Goal: Register for event/course

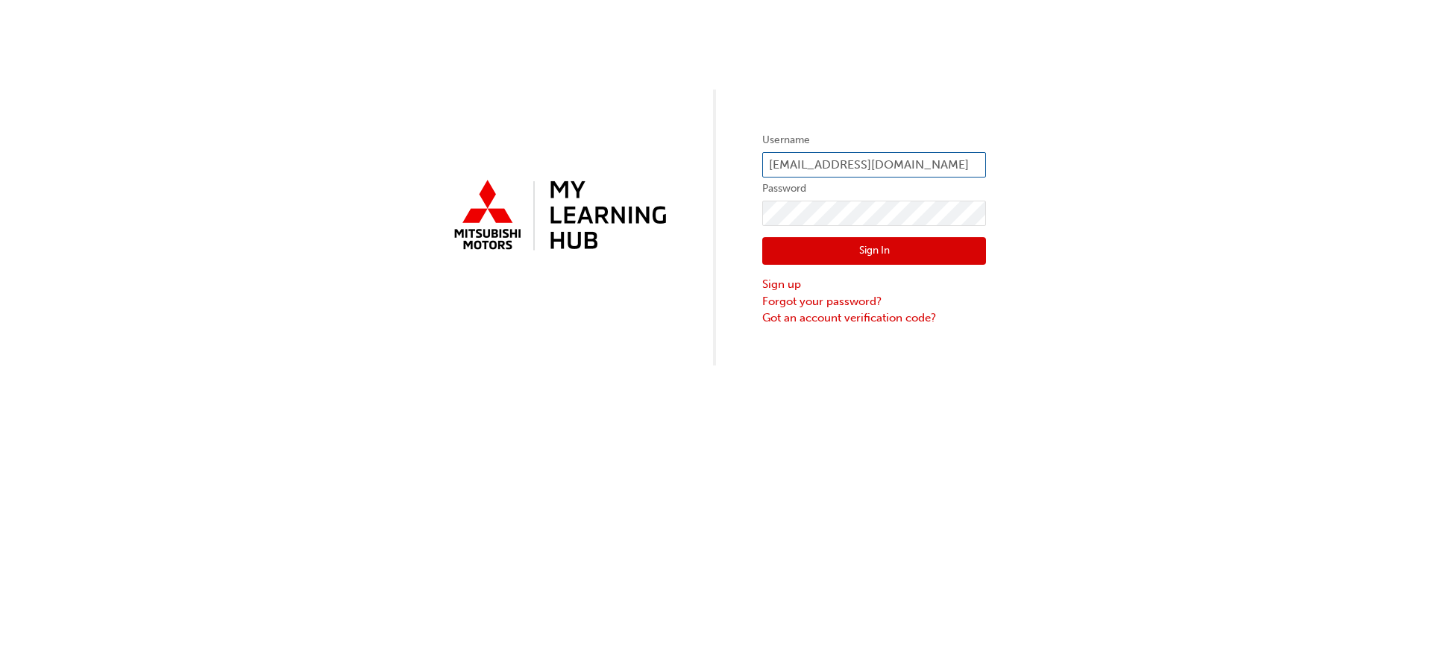
click at [800, 166] on input "[EMAIL_ADDRESS][DOMAIN_NAME]" at bounding box center [874, 164] width 224 height 25
type input "[EMAIL_ADDRESS][DOMAIN_NAME]"
click at [867, 254] on button "Sign In" at bounding box center [874, 251] width 224 height 28
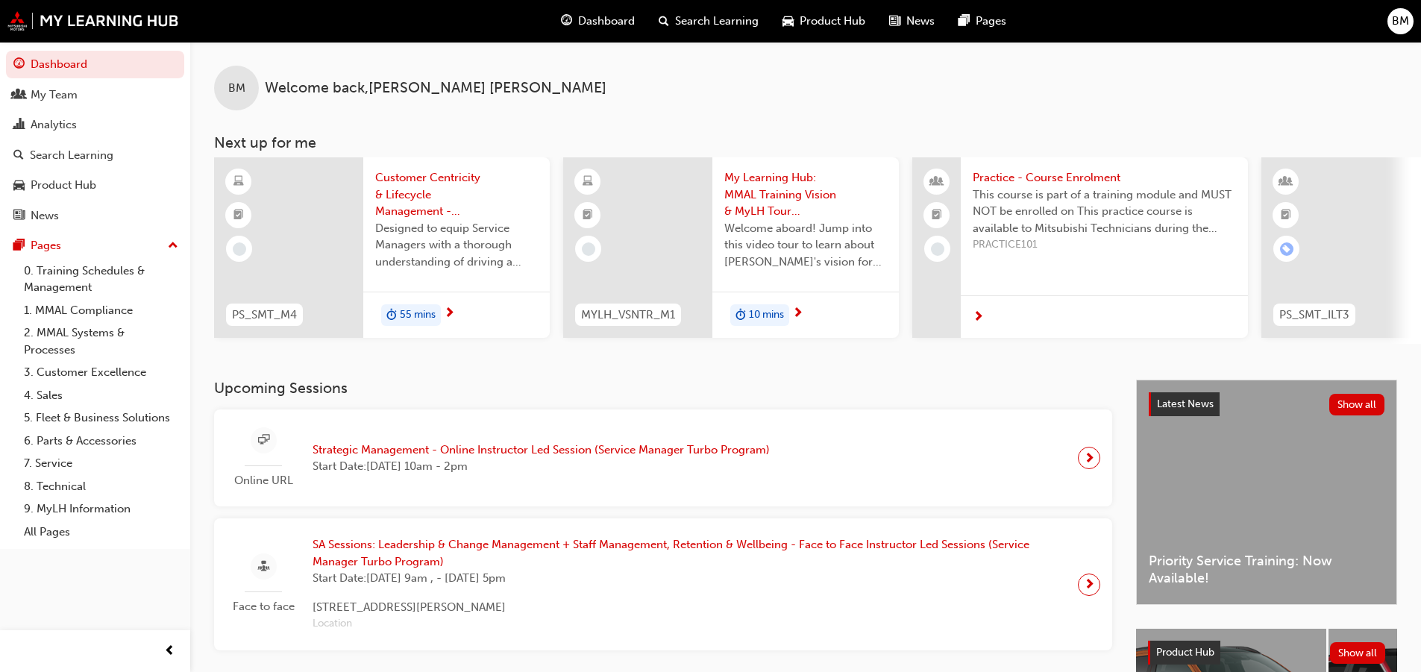
click at [559, 459] on span "Strategic Management - Online Instructor Led Session (Service Manager Turbo Pro…" at bounding box center [541, 450] width 457 height 17
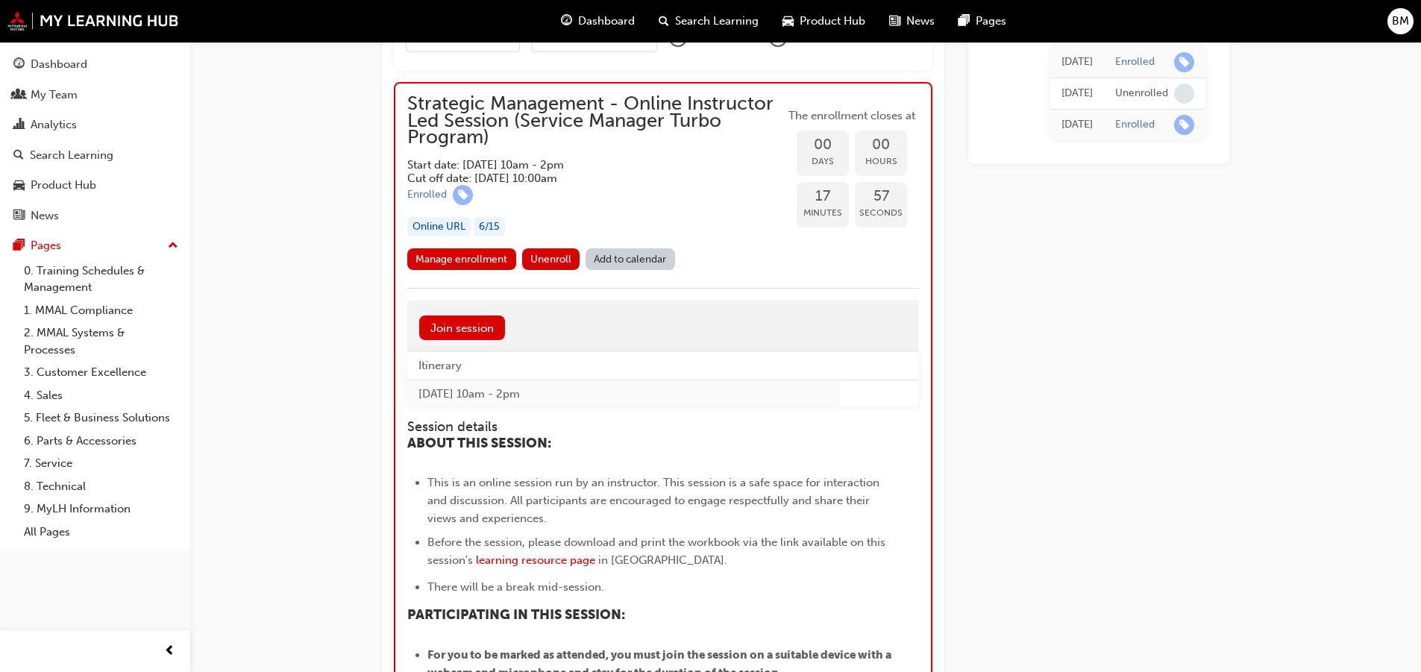
scroll to position [1093, 0]
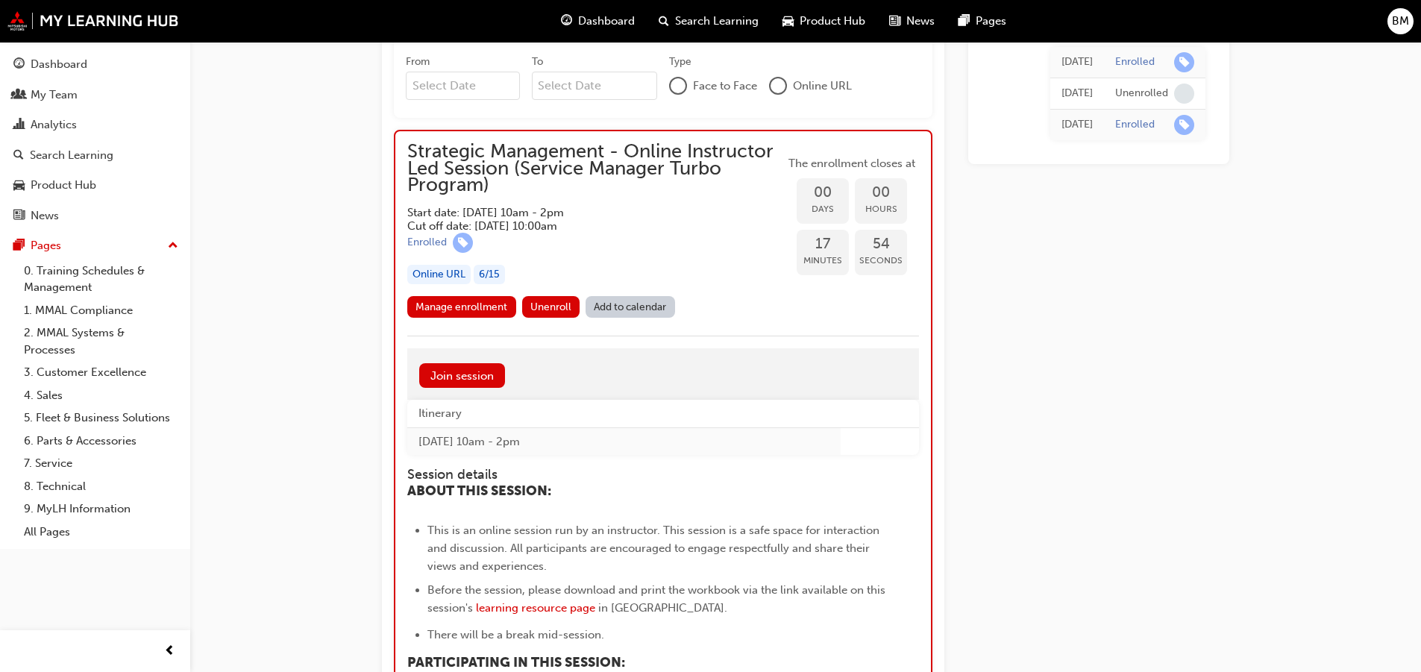
click at [453, 275] on div "Online URL" at bounding box center [438, 275] width 63 height 20
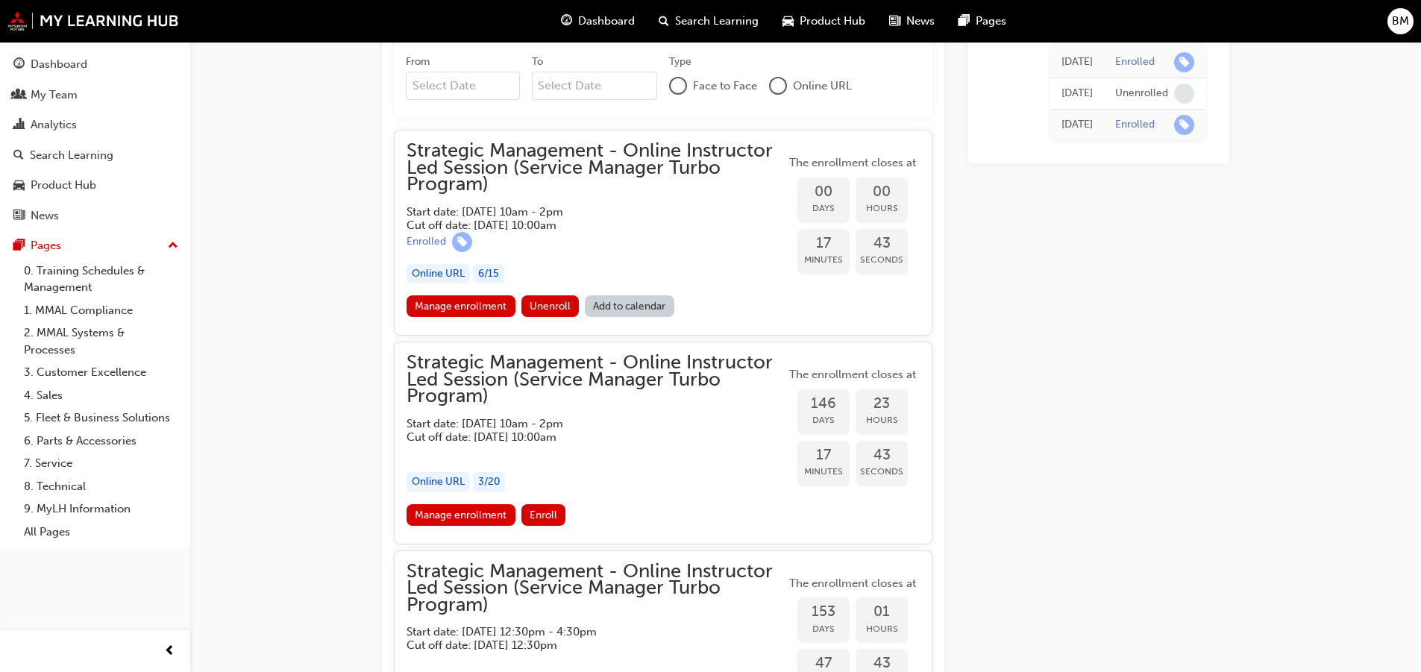
click at [418, 271] on div "Online URL" at bounding box center [437, 274] width 63 height 20
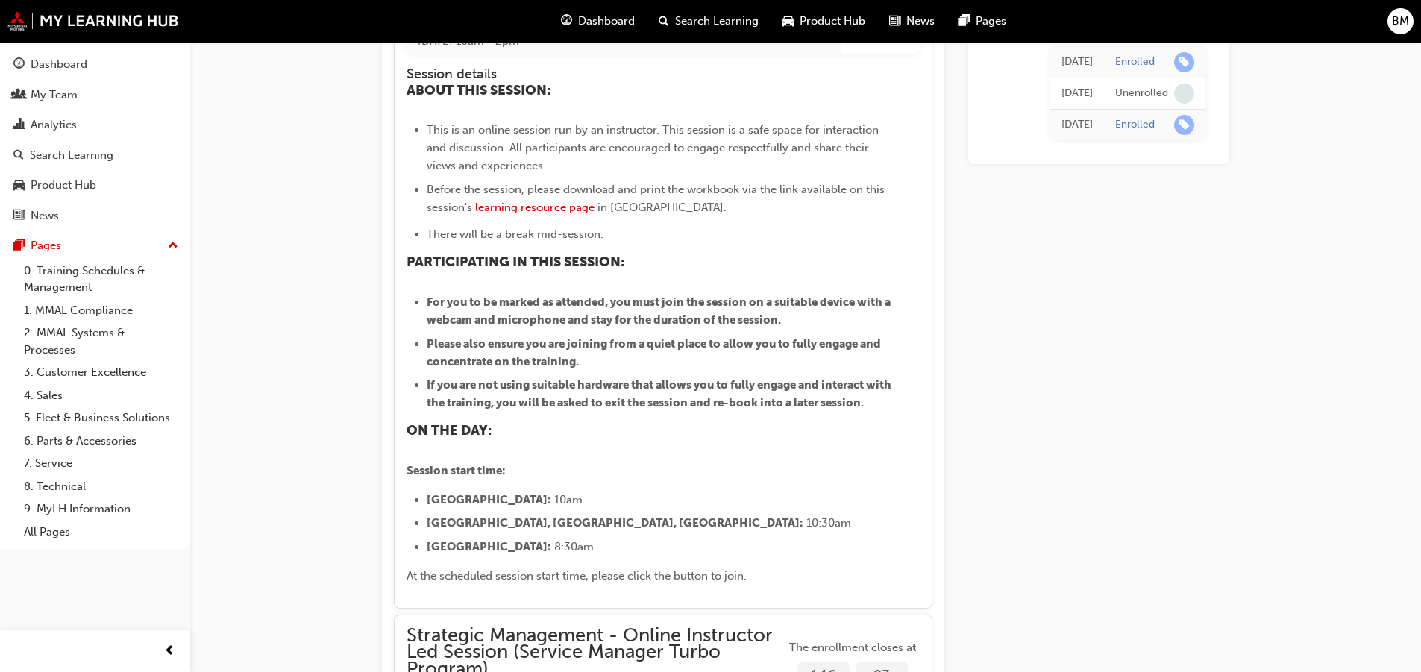
scroll to position [1392, 0]
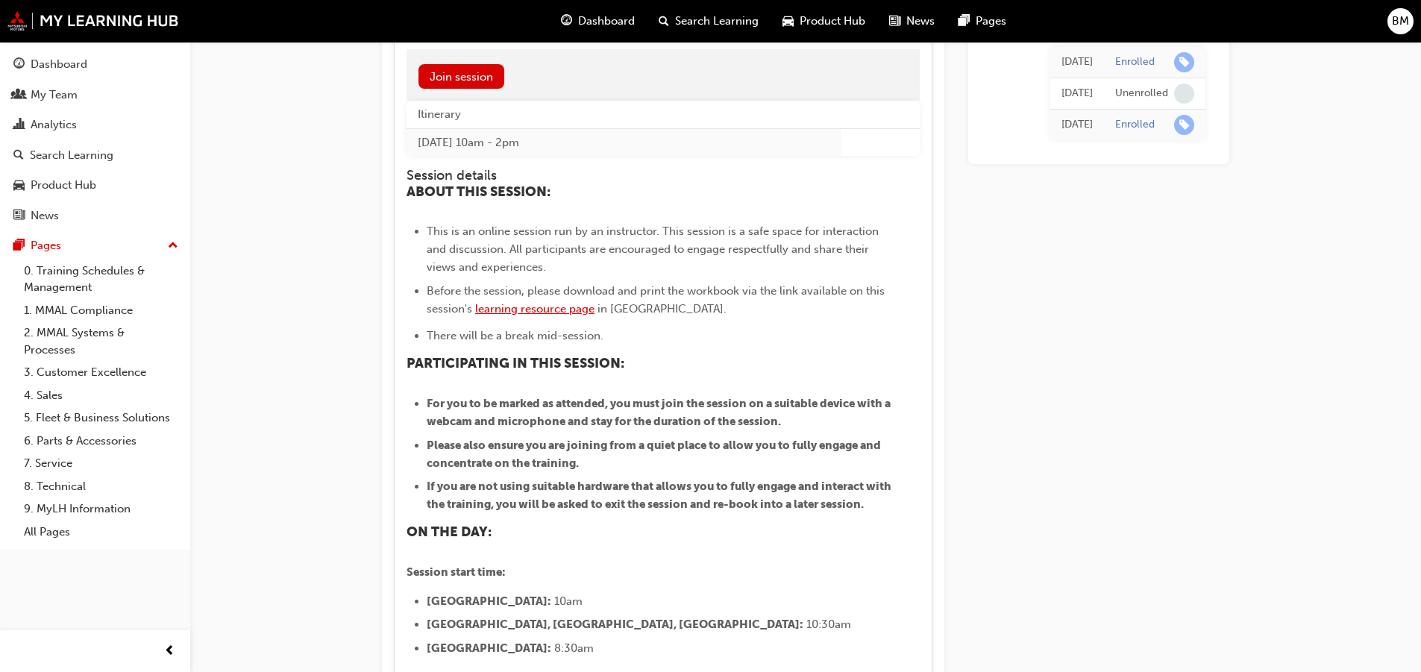
click at [579, 313] on span "learning resource page" at bounding box center [534, 308] width 119 height 13
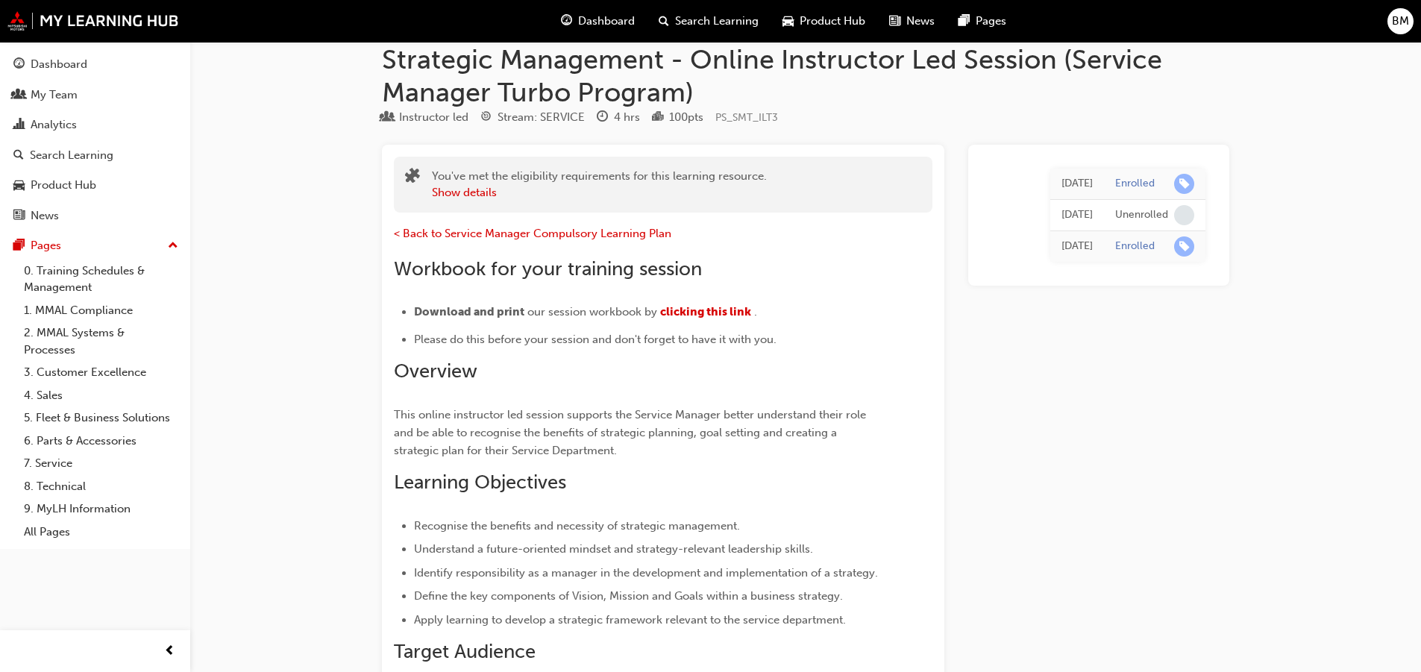
scroll to position [19, 0]
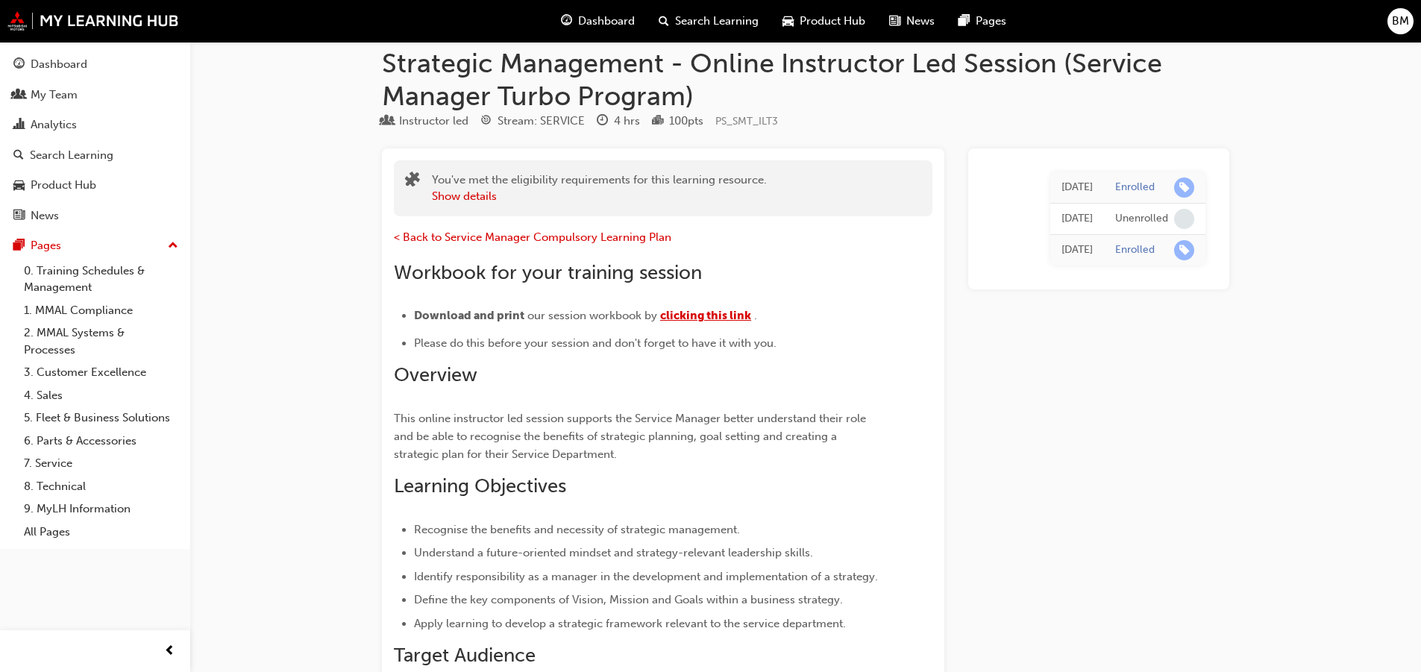
click at [691, 313] on span "clicking this link" at bounding box center [705, 315] width 91 height 13
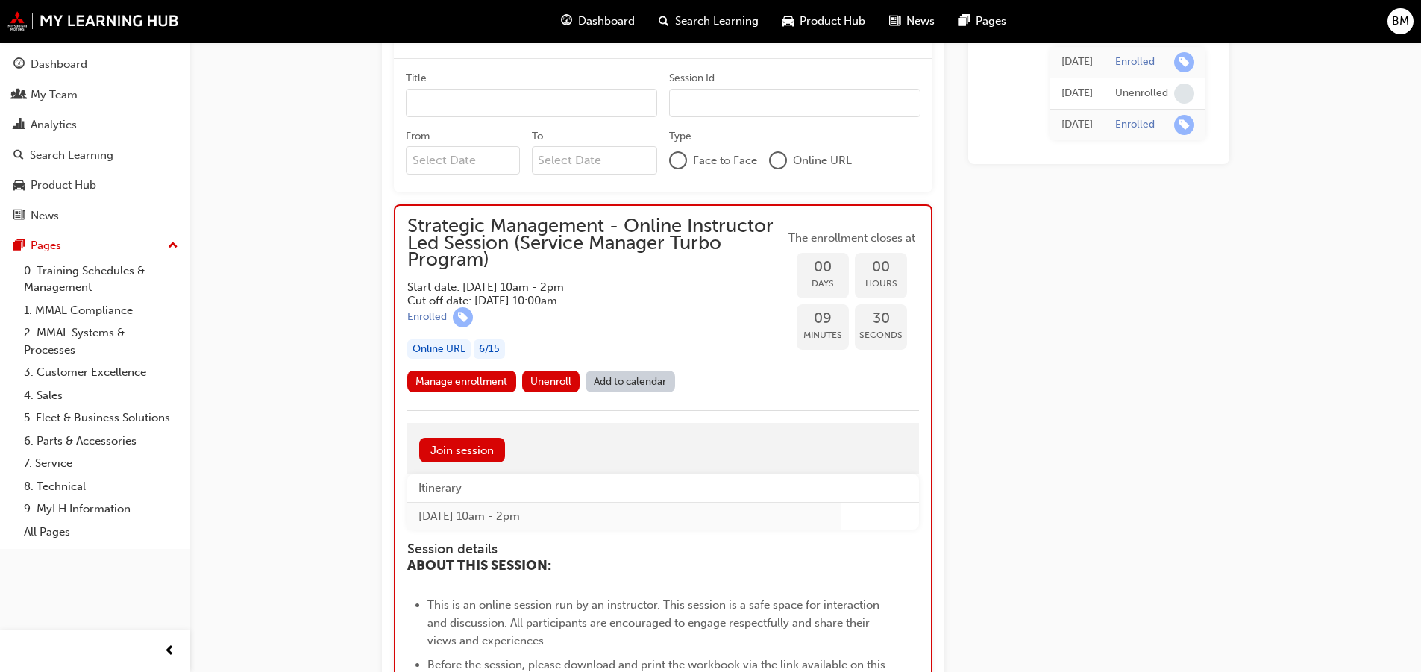
scroll to position [1015, 0]
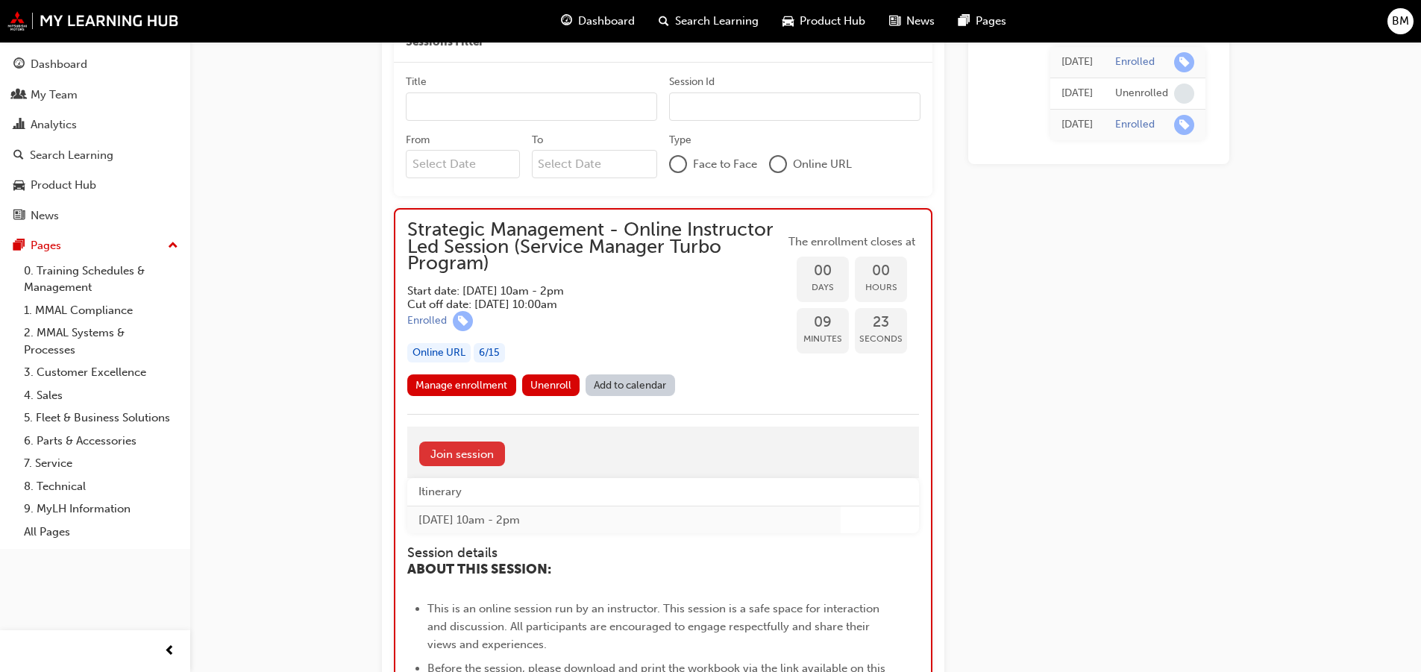
click at [452, 451] on link "Join session" at bounding box center [462, 454] width 86 height 25
